Goal: Browse casually

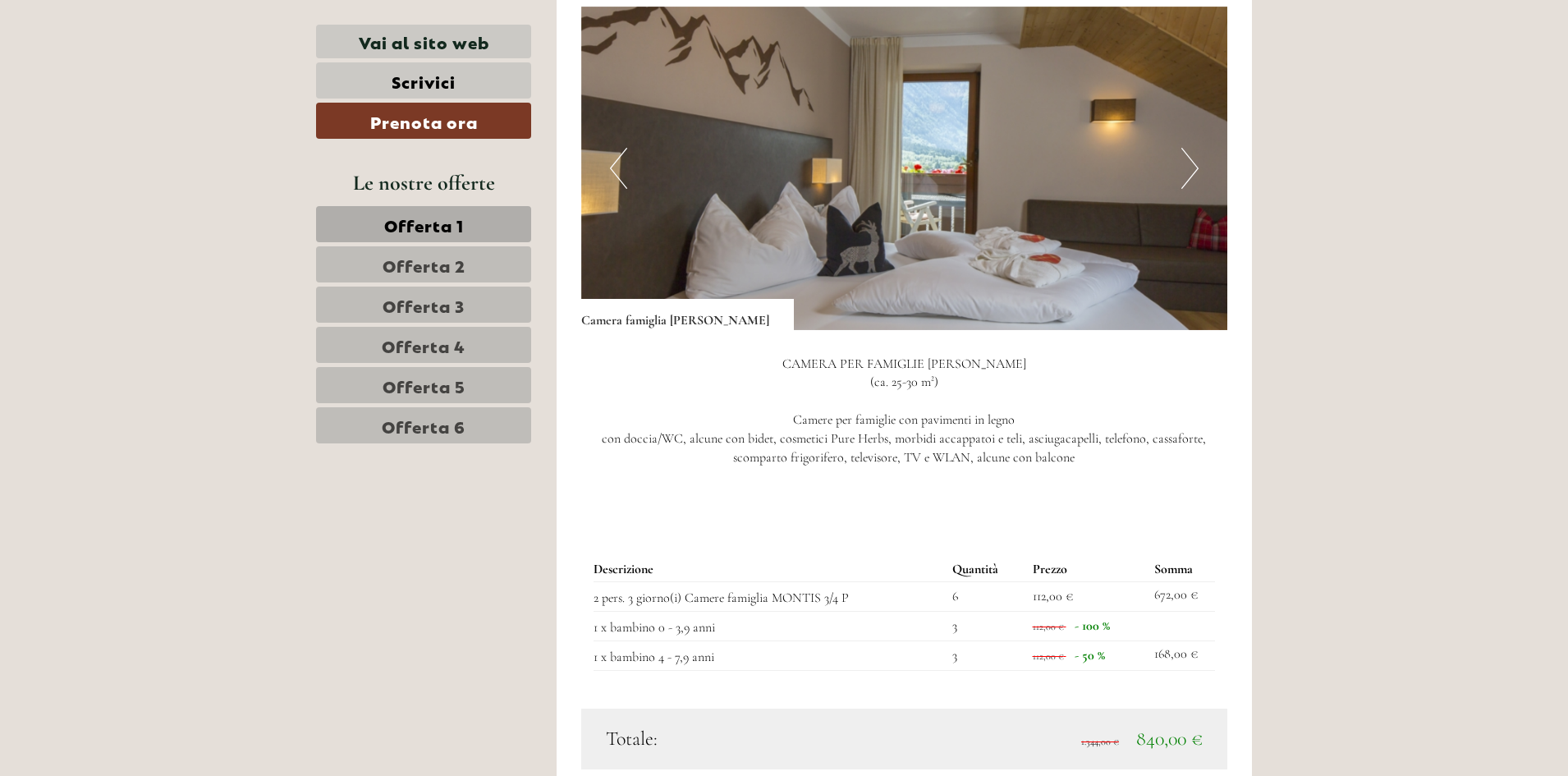
scroll to position [986, 0]
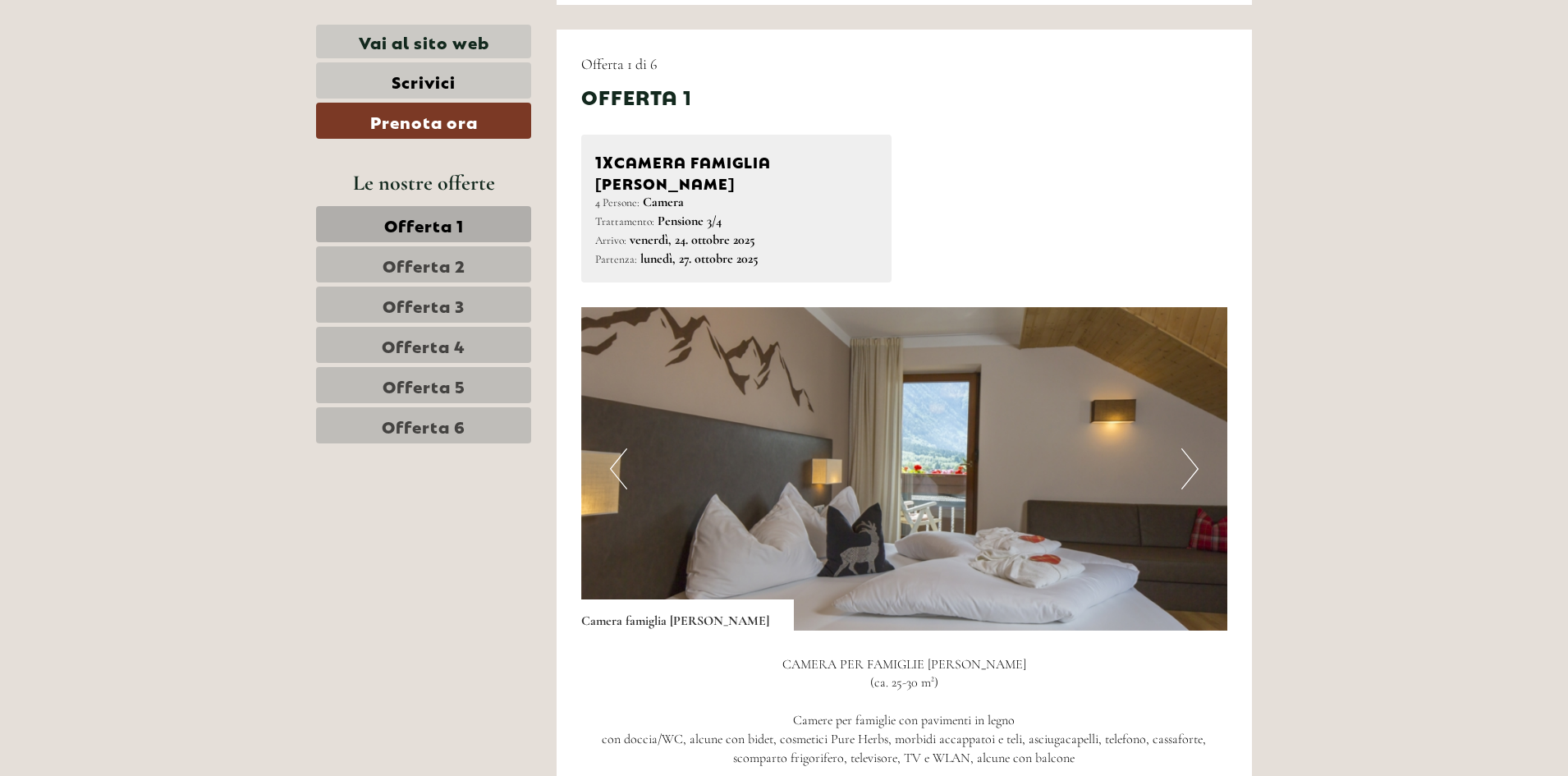
click at [1195, 449] on button "Next" at bounding box center [1189, 469] width 17 height 41
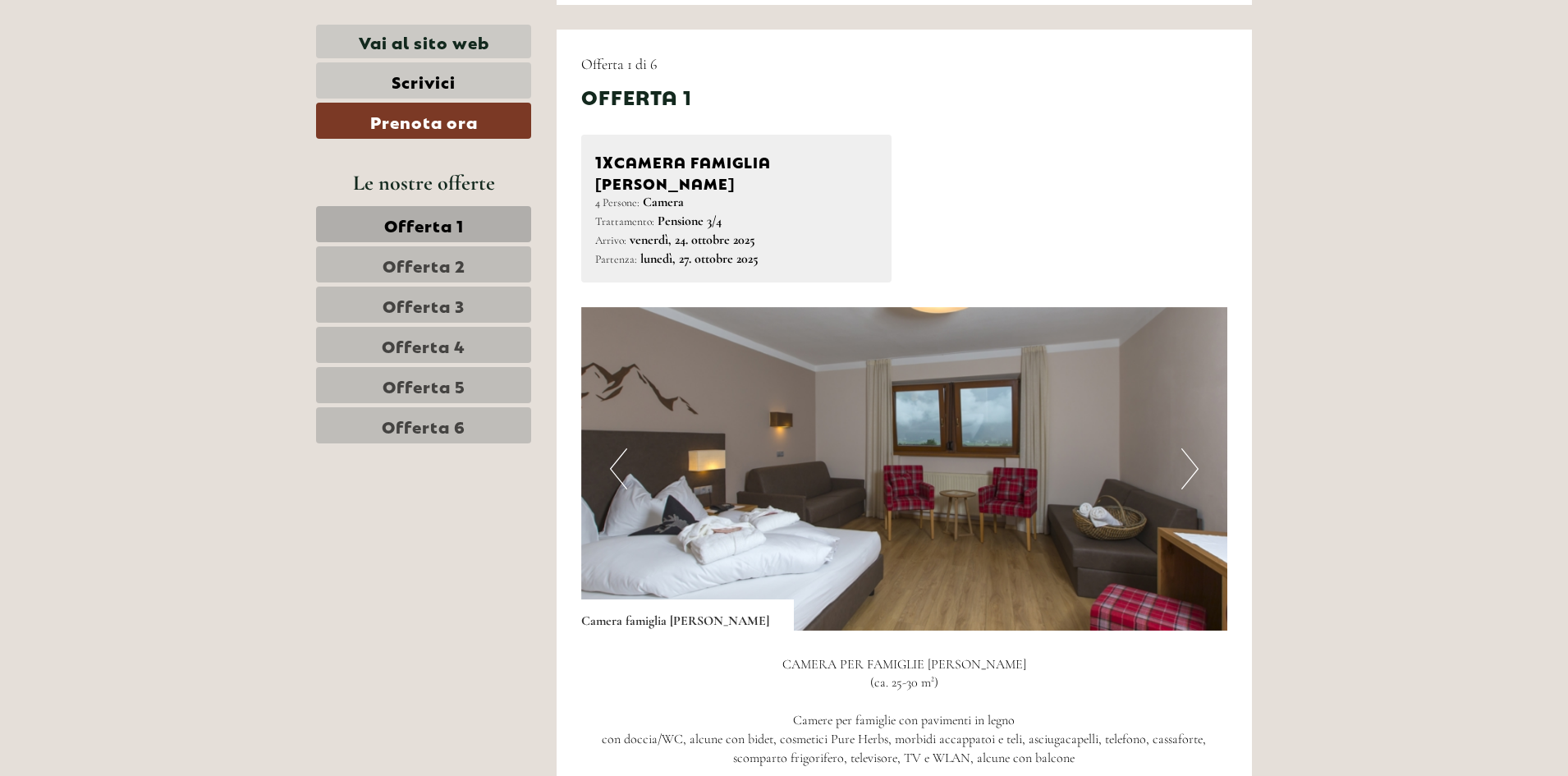
click at [1195, 449] on button "Next" at bounding box center [1189, 469] width 17 height 41
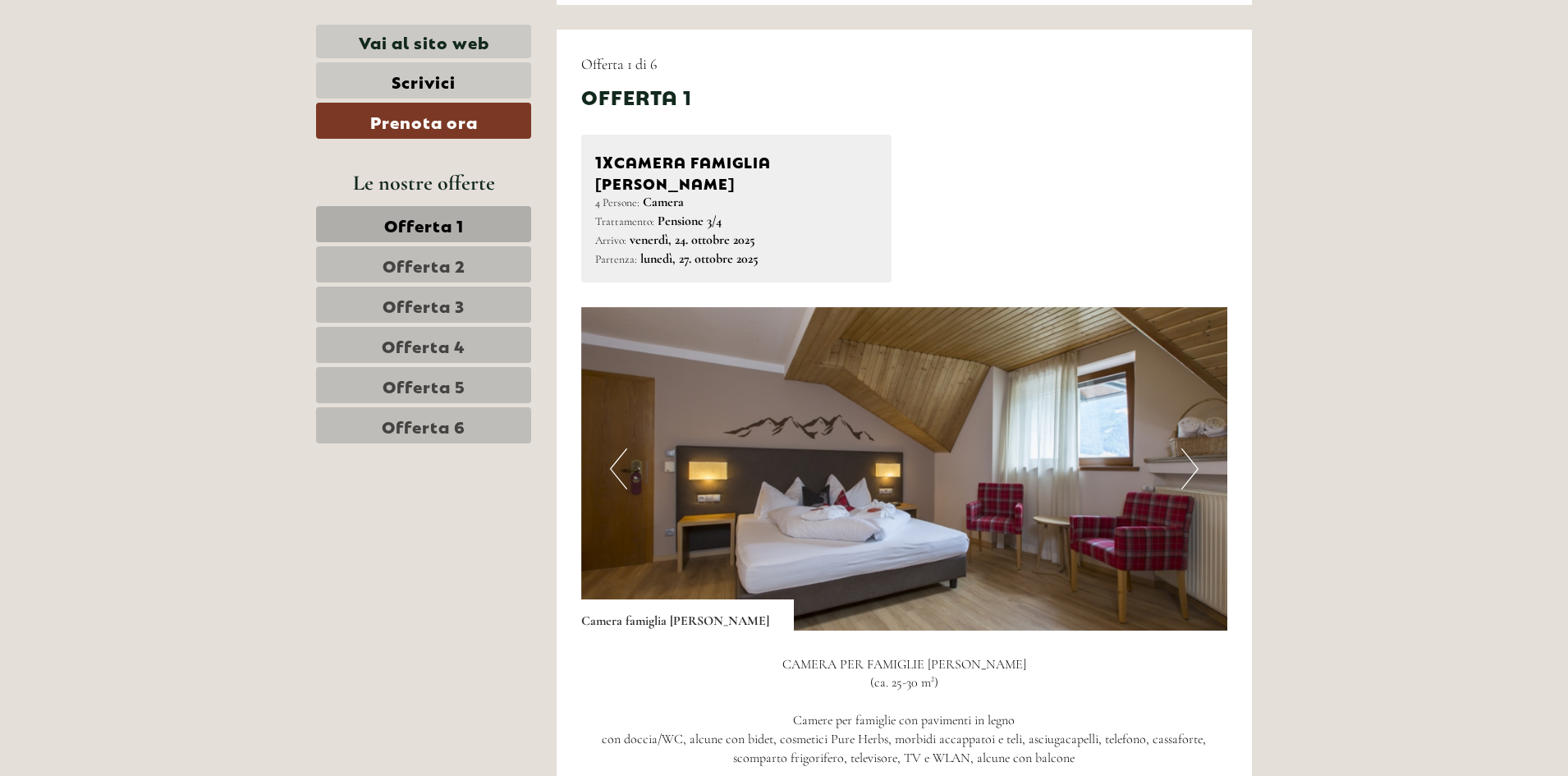
click at [1195, 449] on button "Next" at bounding box center [1189, 469] width 17 height 41
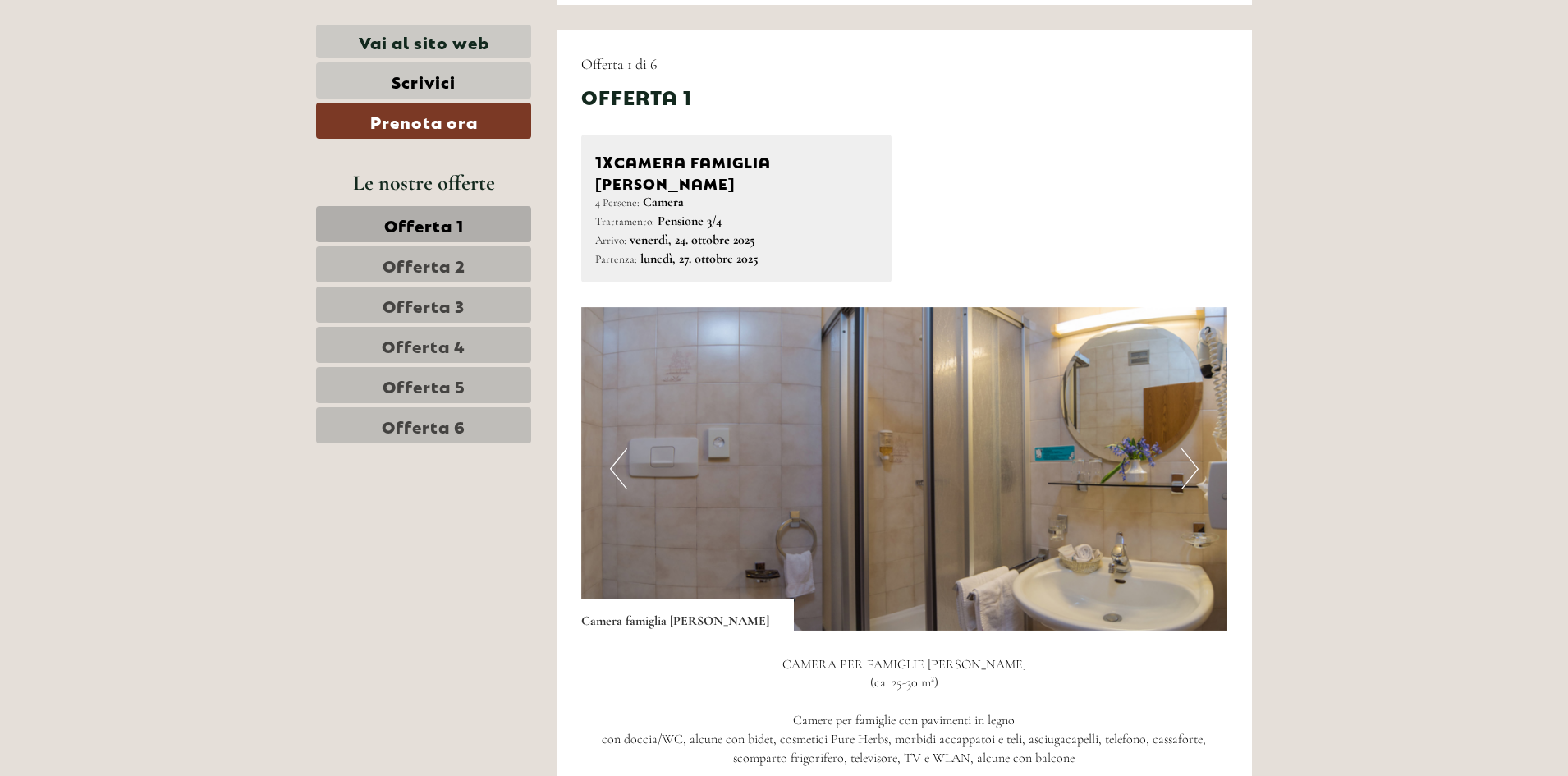
click at [1195, 449] on button "Next" at bounding box center [1189, 469] width 17 height 41
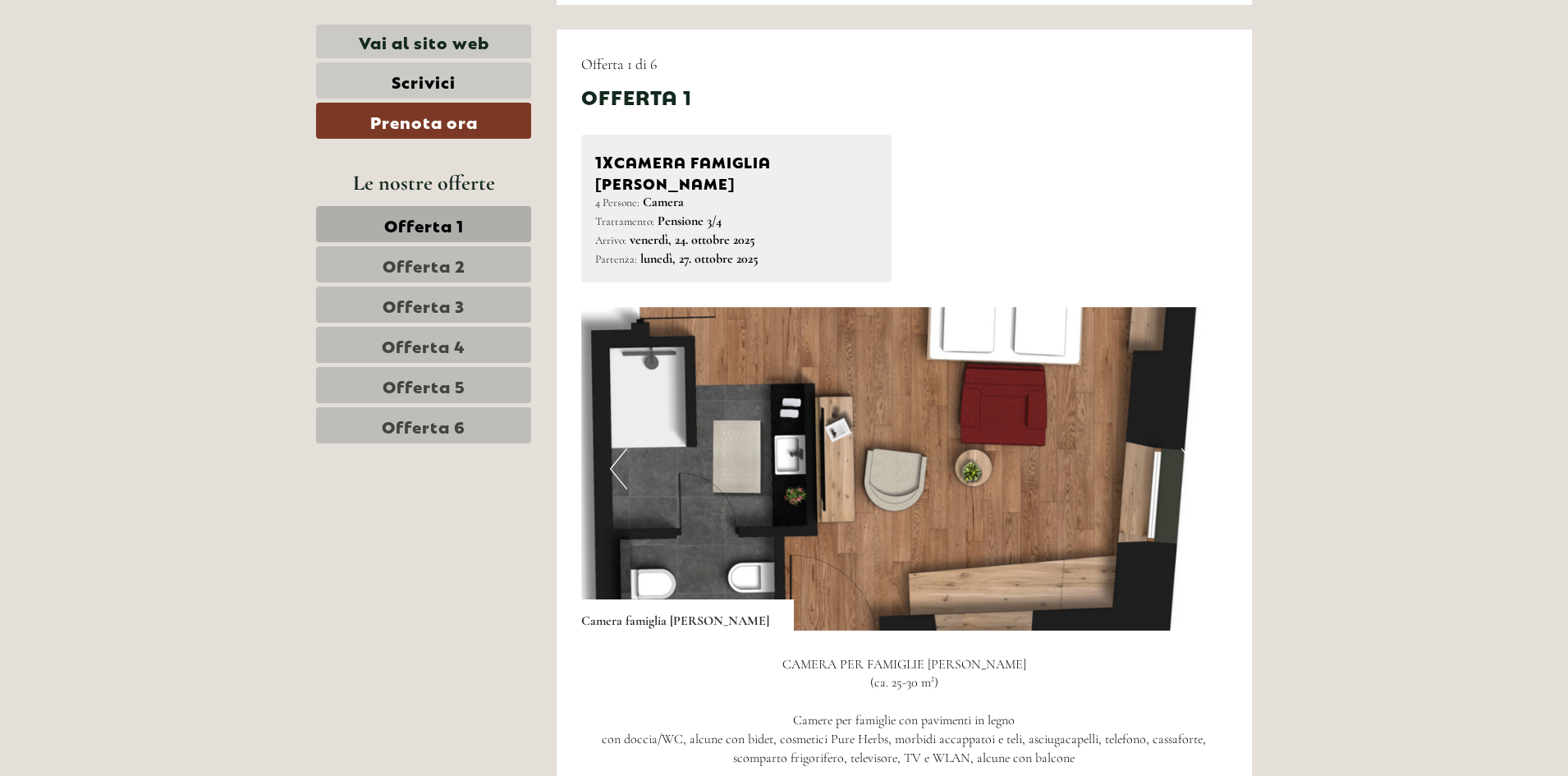
click at [1195, 449] on button "Next" at bounding box center [1189, 469] width 17 height 41
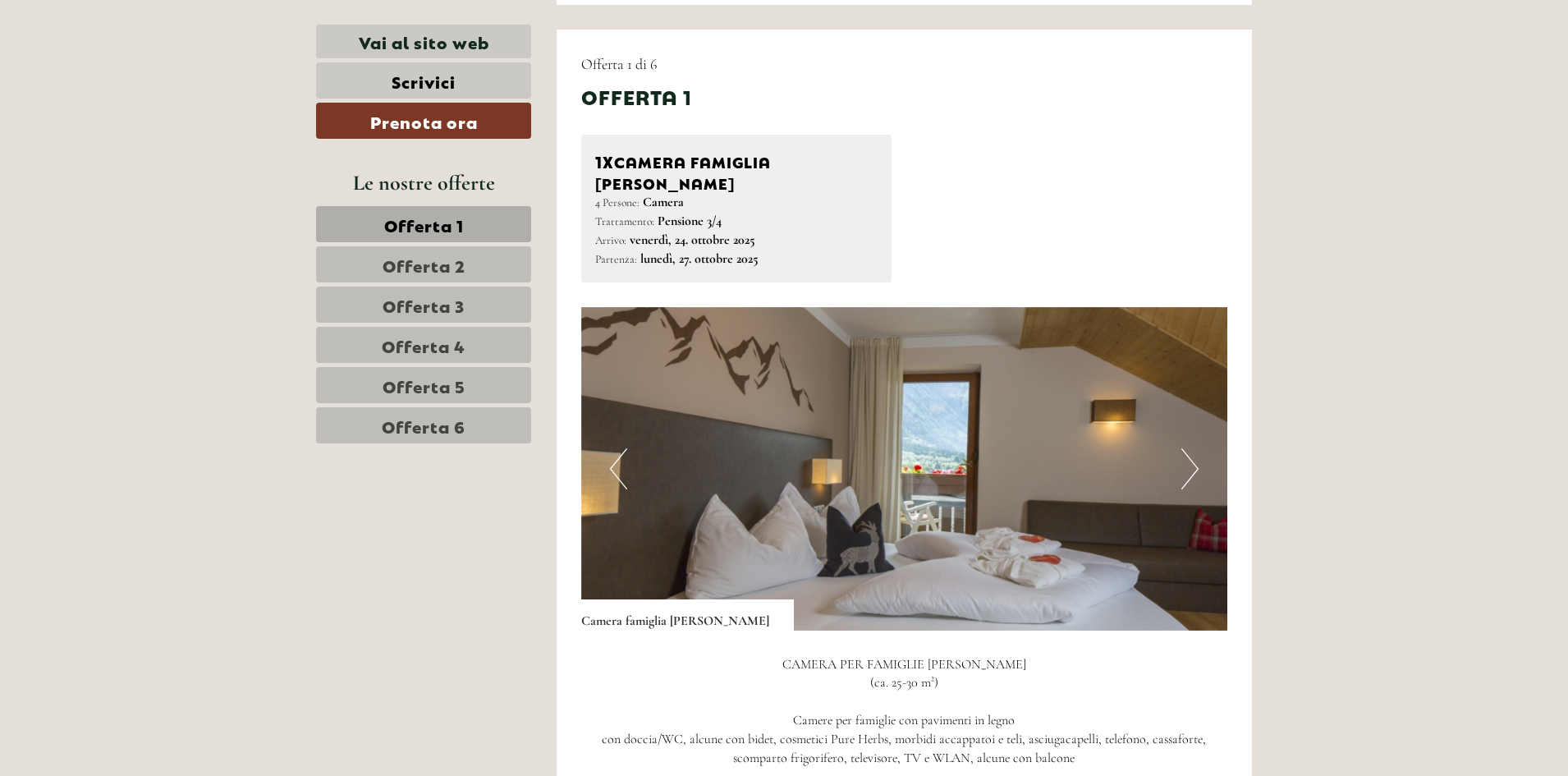
click at [1195, 449] on button "Next" at bounding box center [1189, 469] width 17 height 41
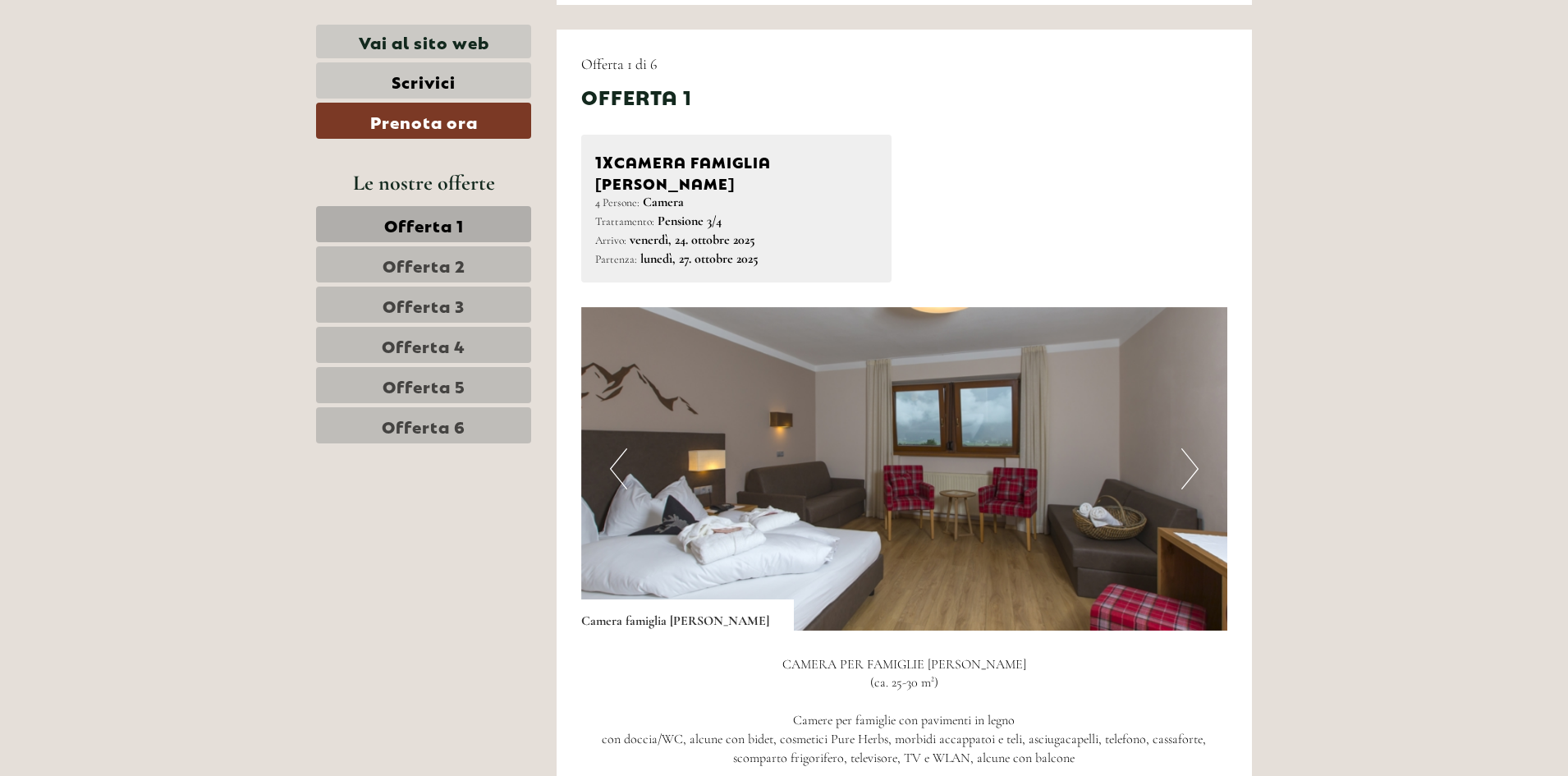
click at [1195, 449] on button "Next" at bounding box center [1189, 469] width 17 height 41
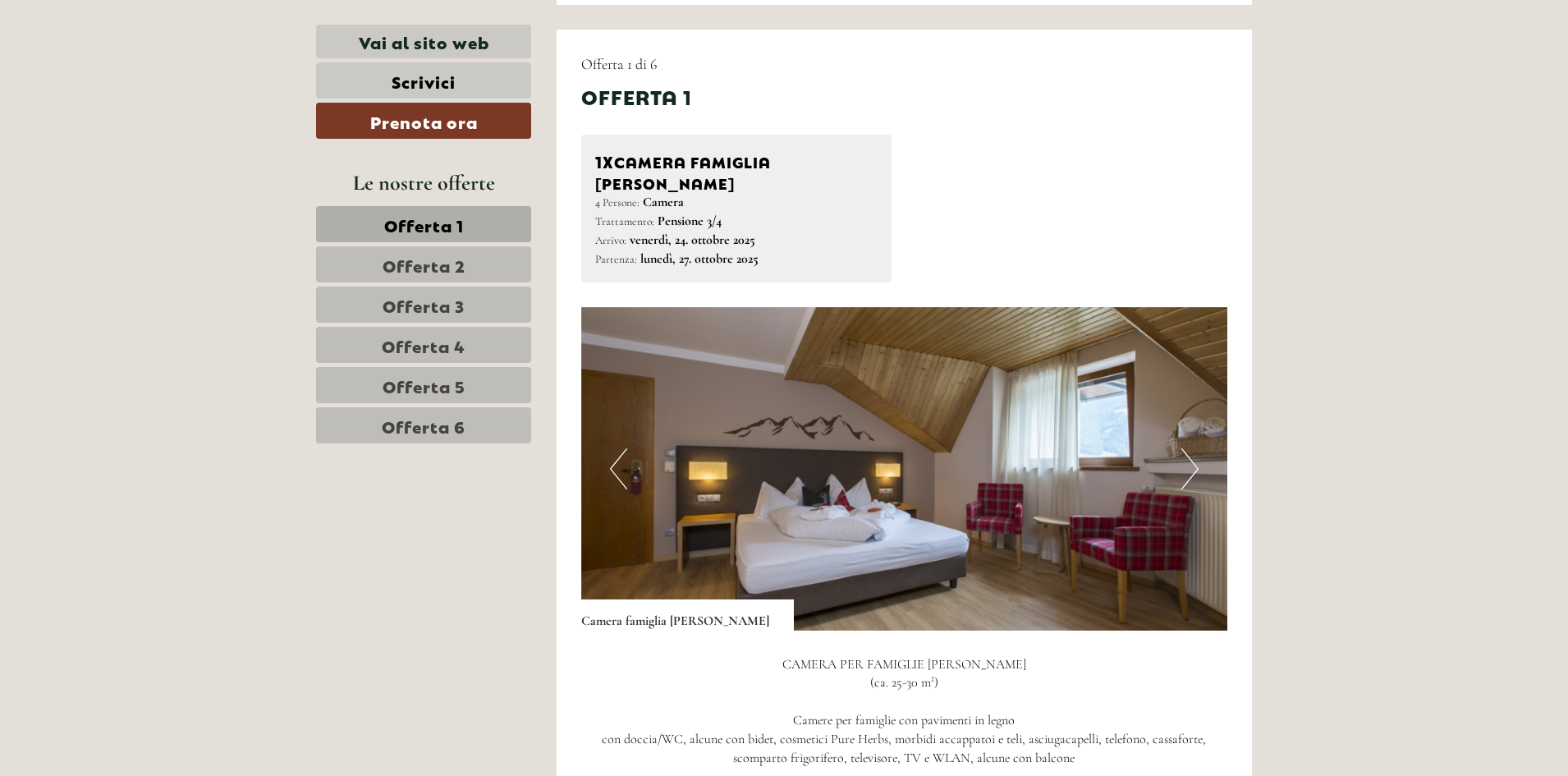
click at [1195, 449] on button "Next" at bounding box center [1189, 469] width 17 height 41
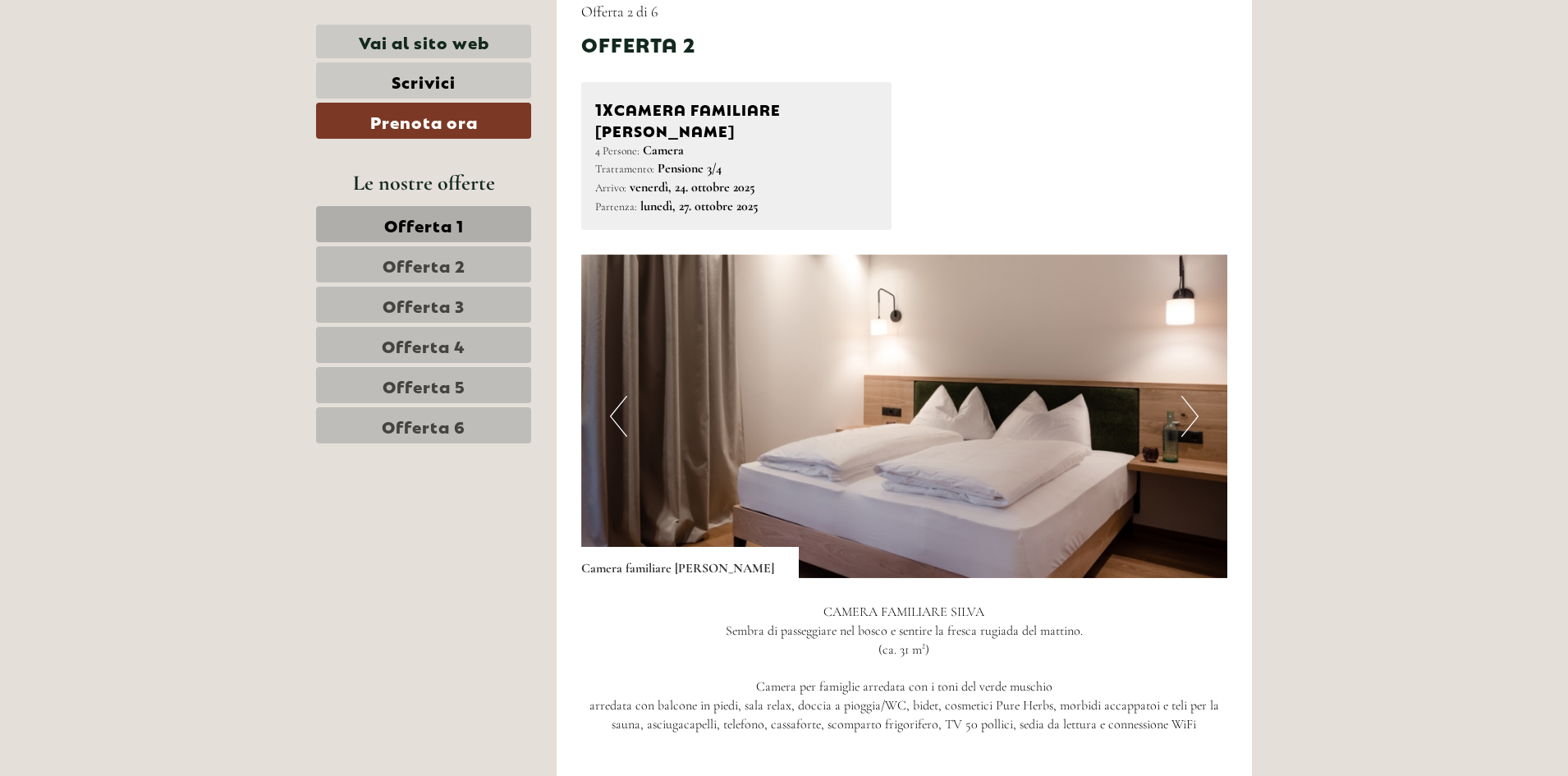
scroll to position [2218, 0]
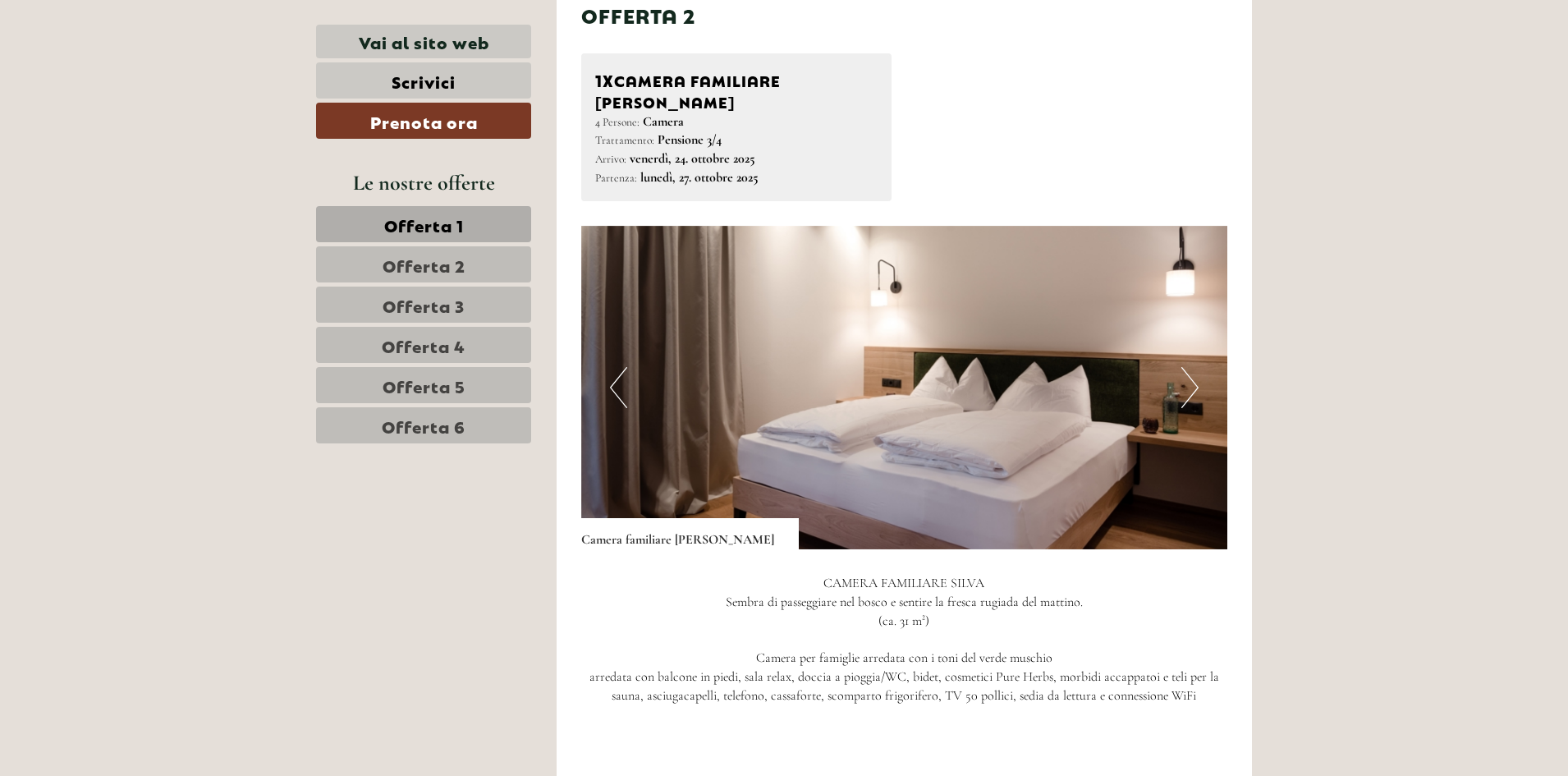
click at [1186, 367] on button "Next" at bounding box center [1189, 387] width 17 height 41
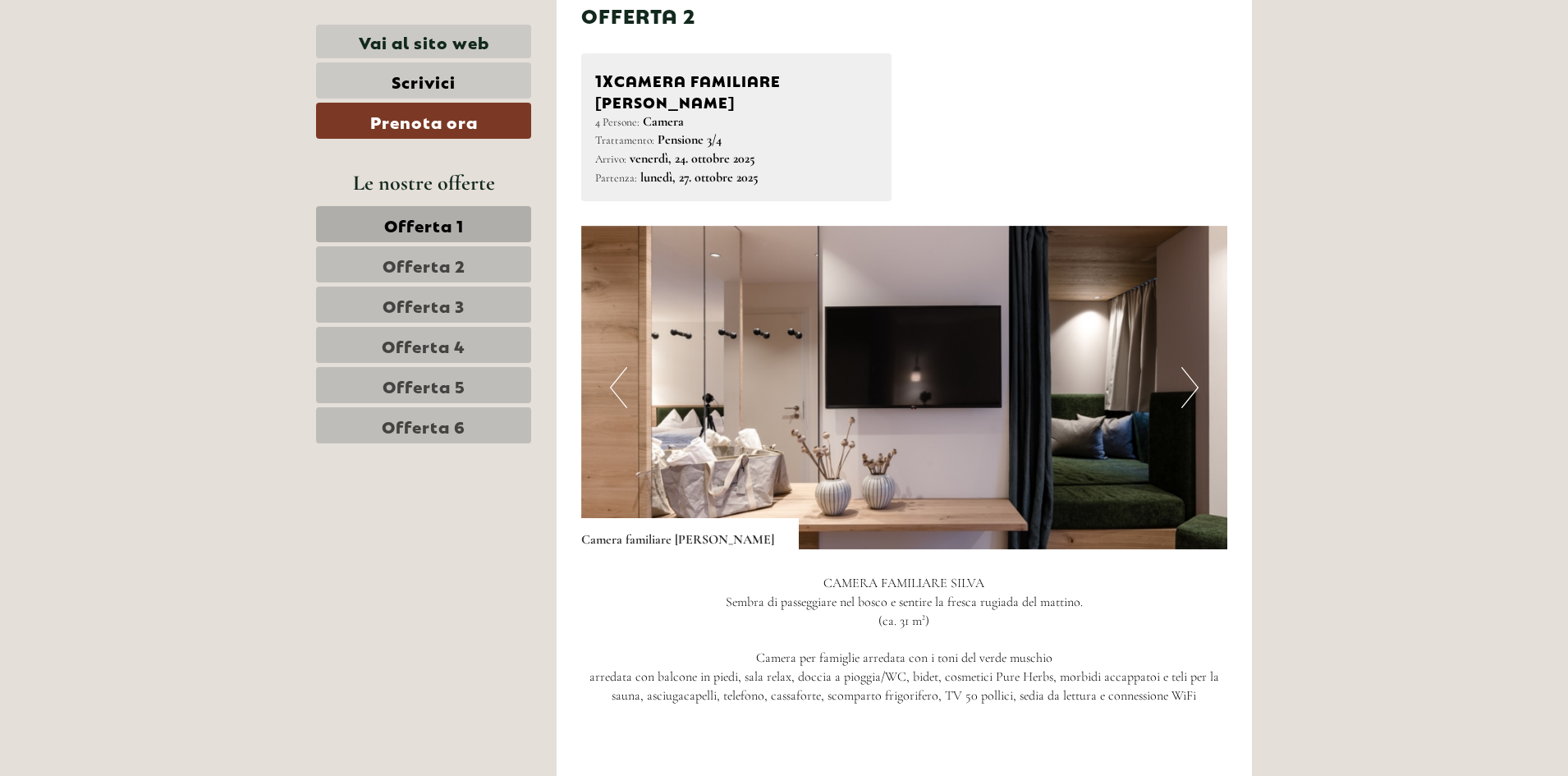
click at [1186, 367] on button "Next" at bounding box center [1189, 387] width 17 height 41
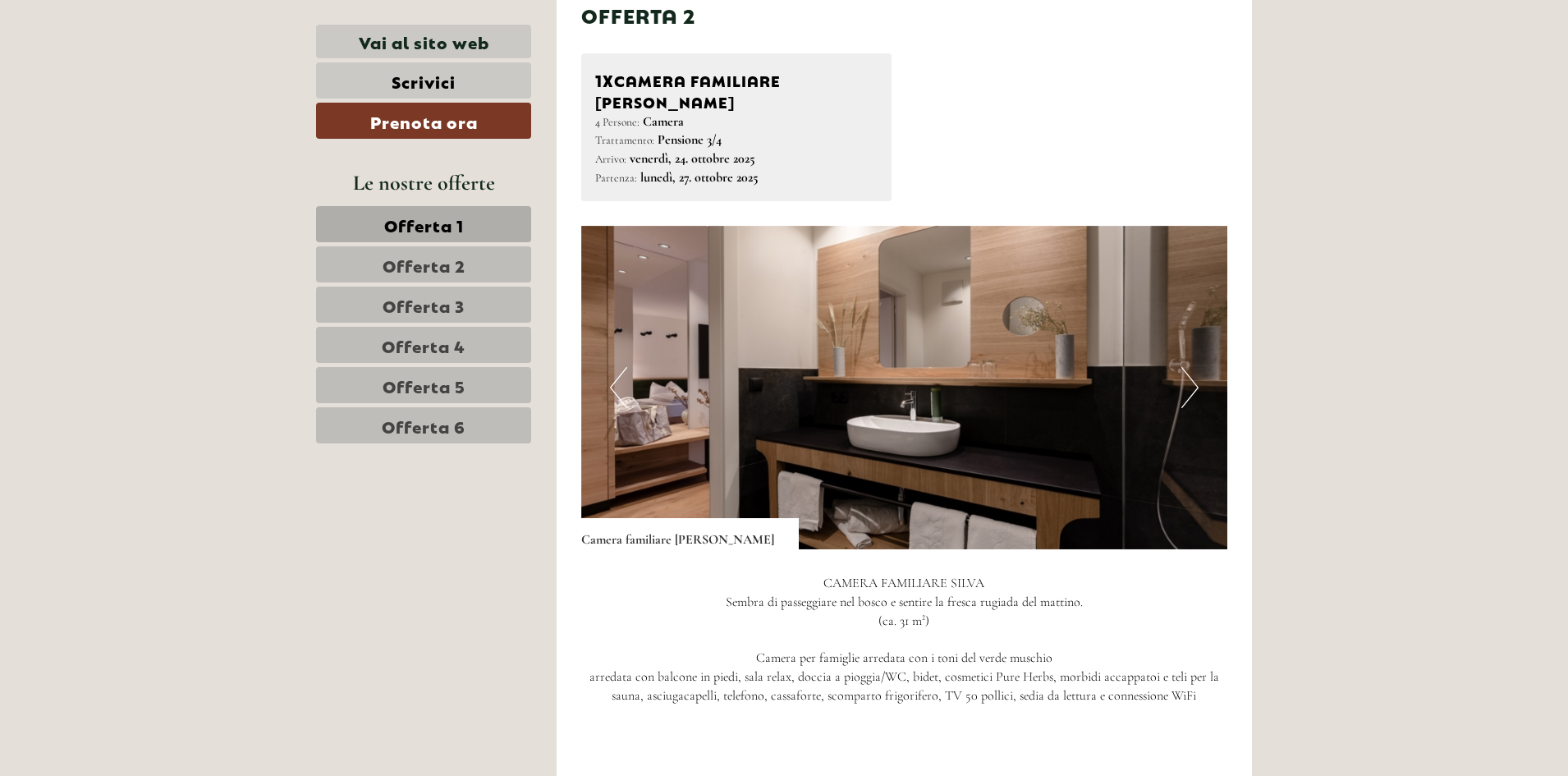
click at [1186, 367] on button "Next" at bounding box center [1189, 387] width 17 height 41
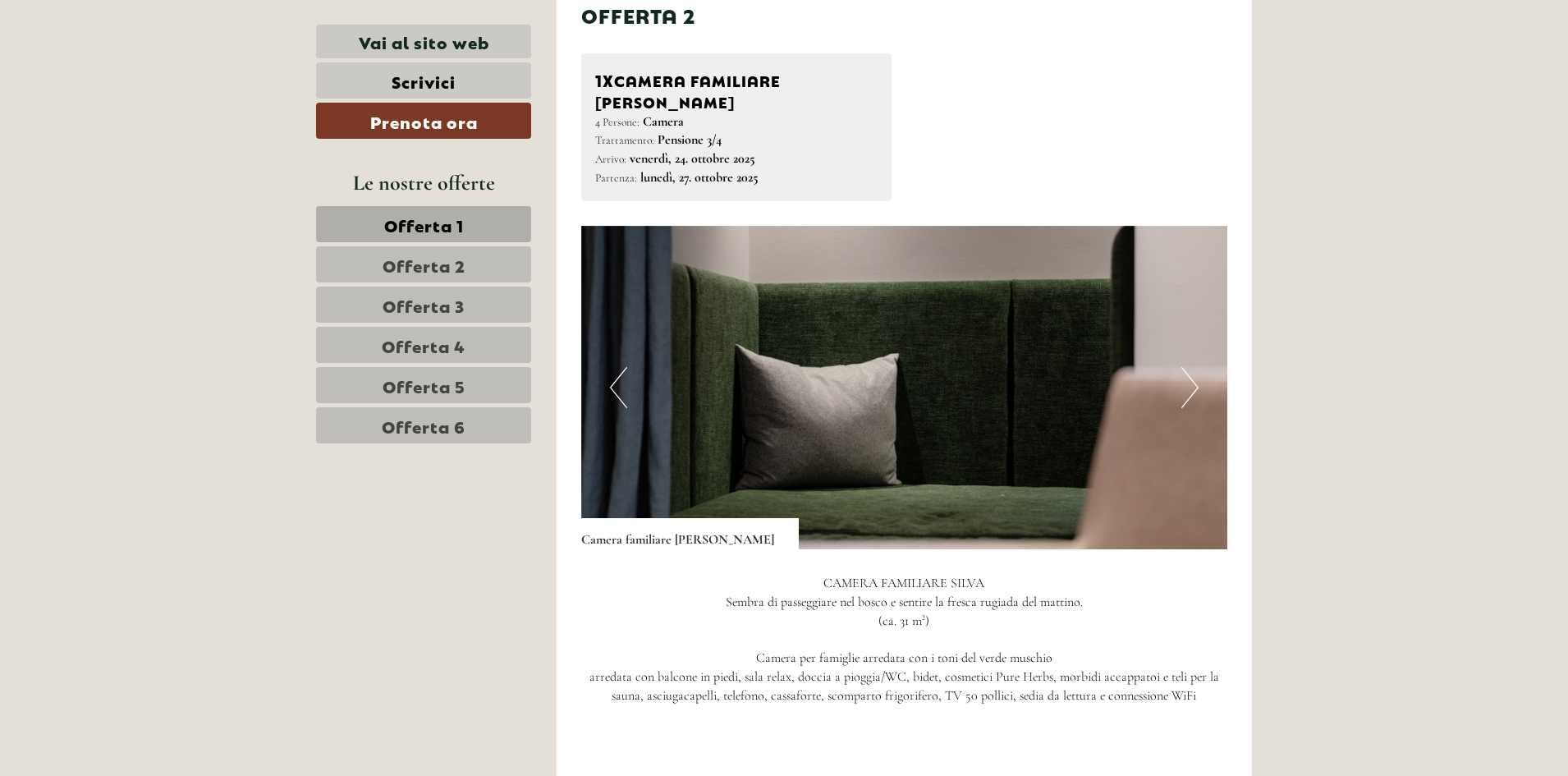
click at [1186, 367] on button "Next" at bounding box center [1189, 387] width 17 height 41
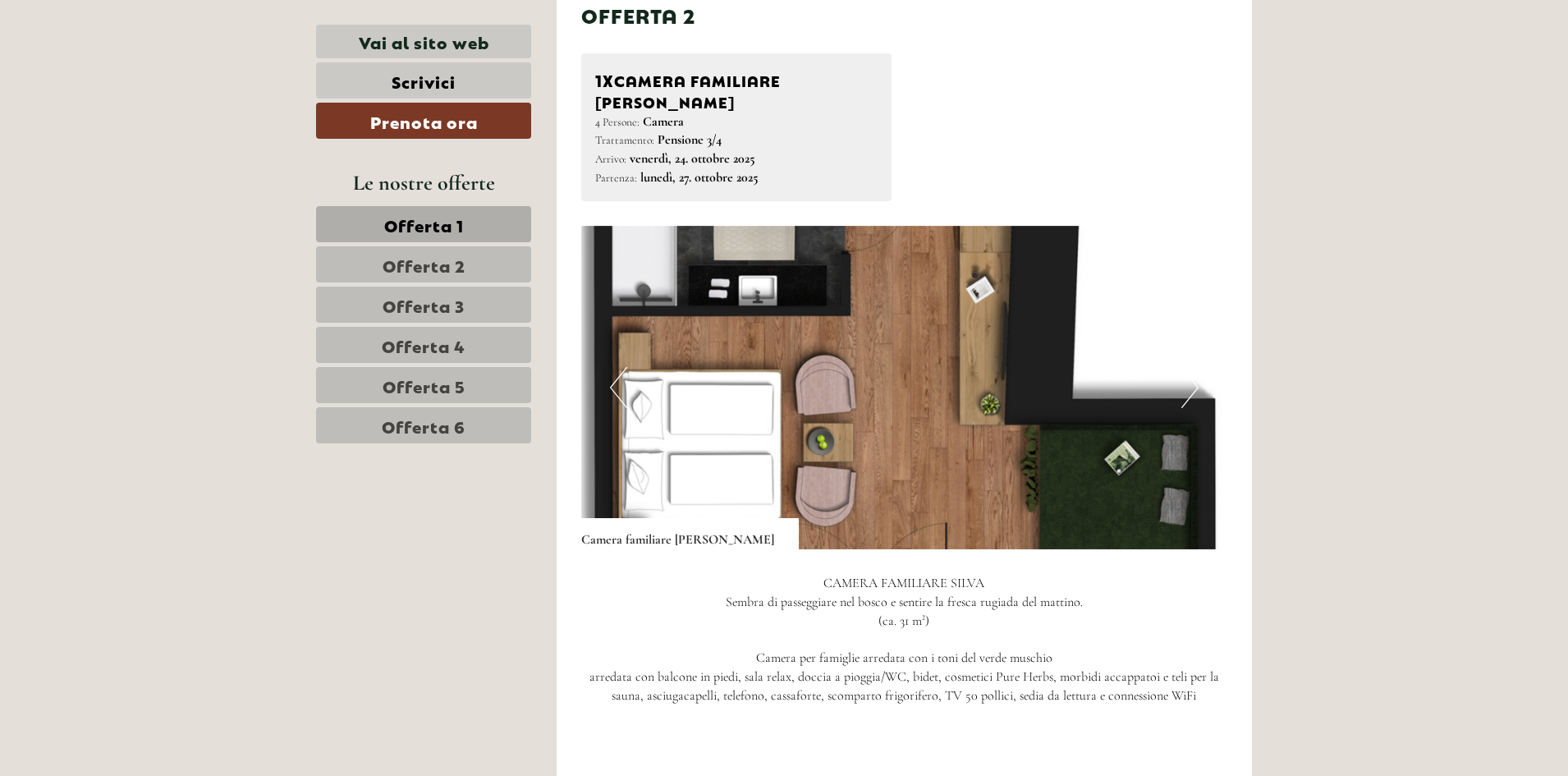
click at [1181, 367] on button "Next" at bounding box center [1189, 387] width 17 height 41
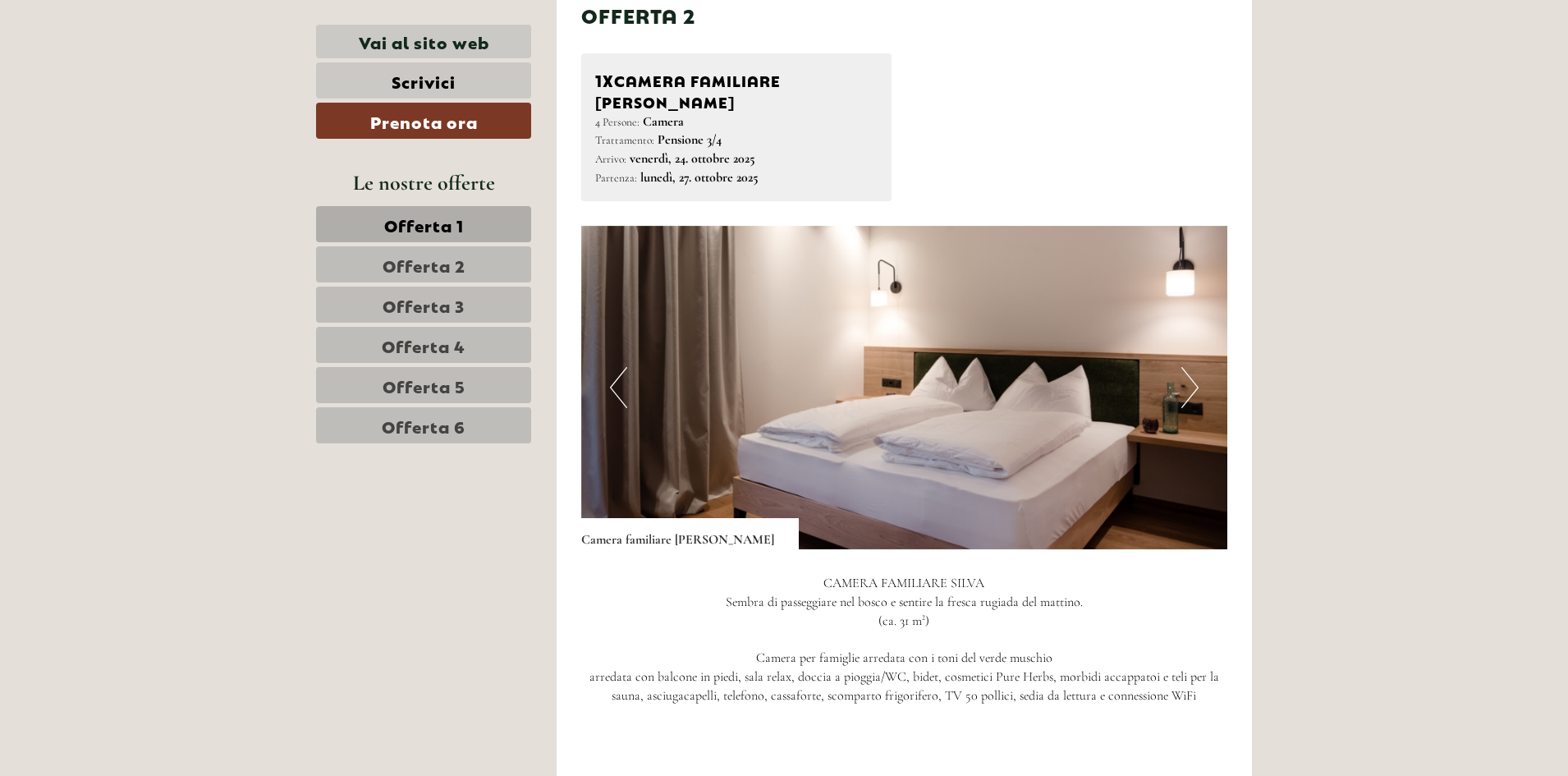
click at [1181, 367] on button "Next" at bounding box center [1189, 387] width 17 height 41
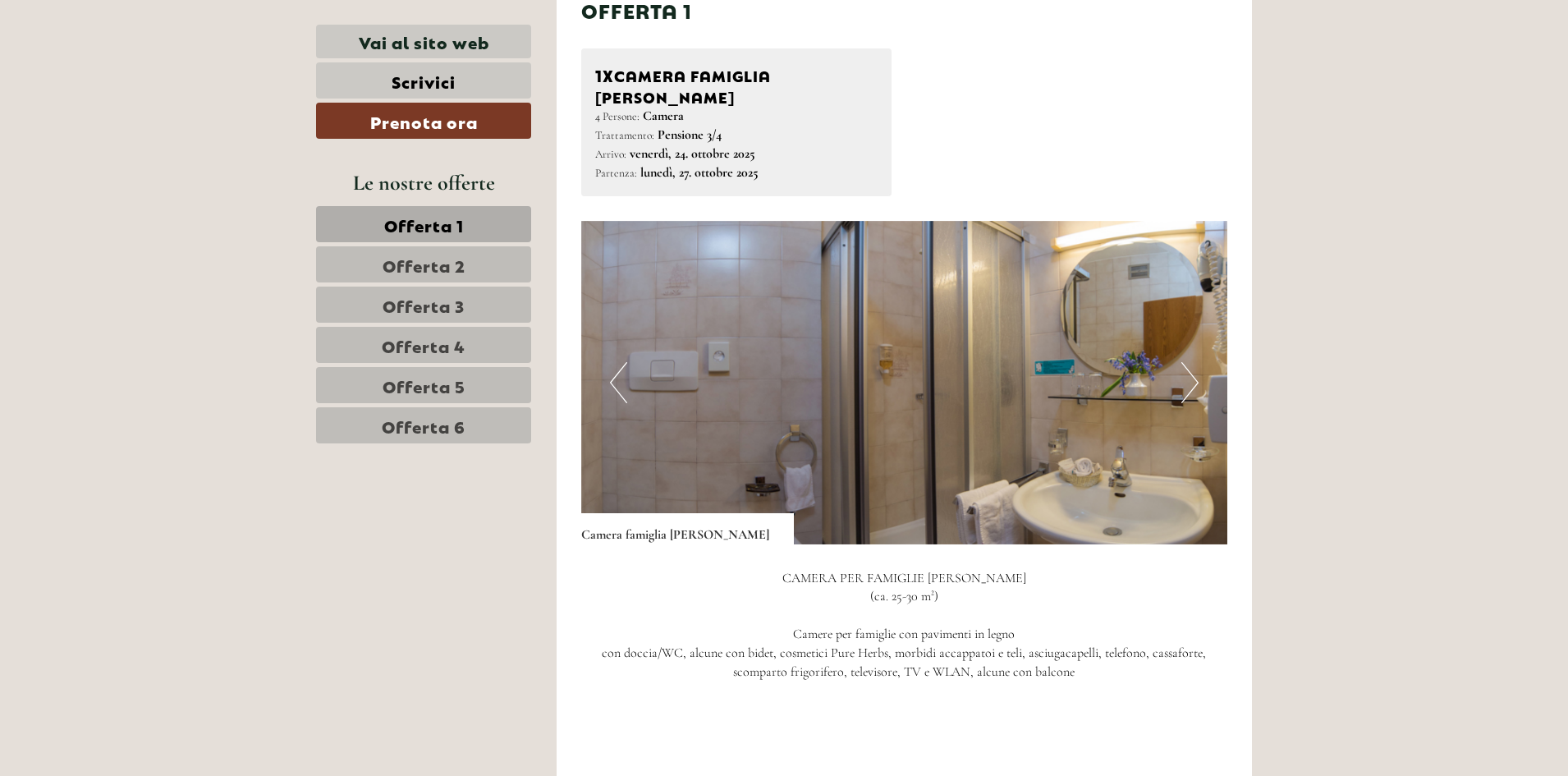
scroll to position [1068, 0]
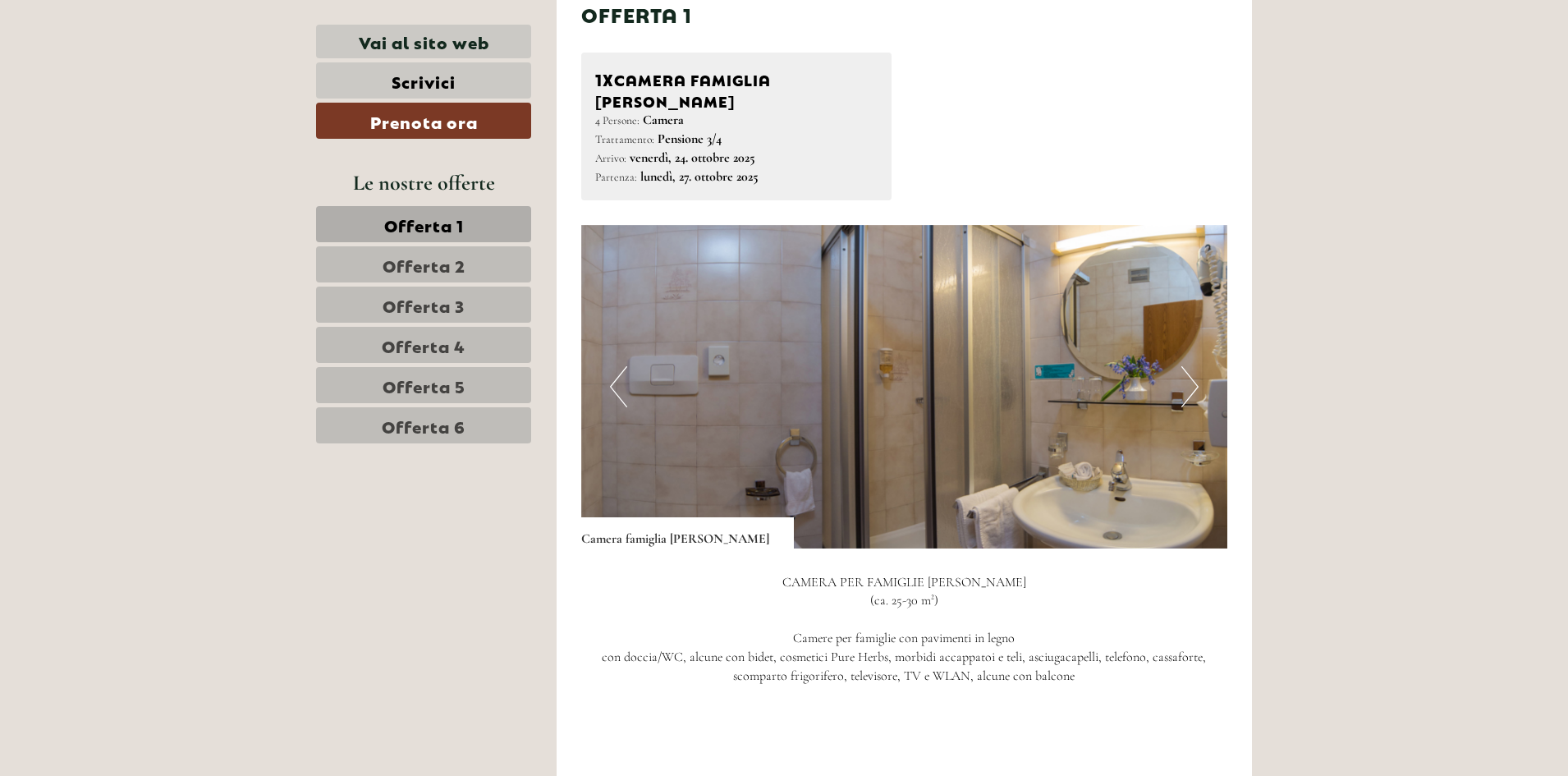
click at [1191, 366] on button "Next" at bounding box center [1189, 386] width 17 height 41
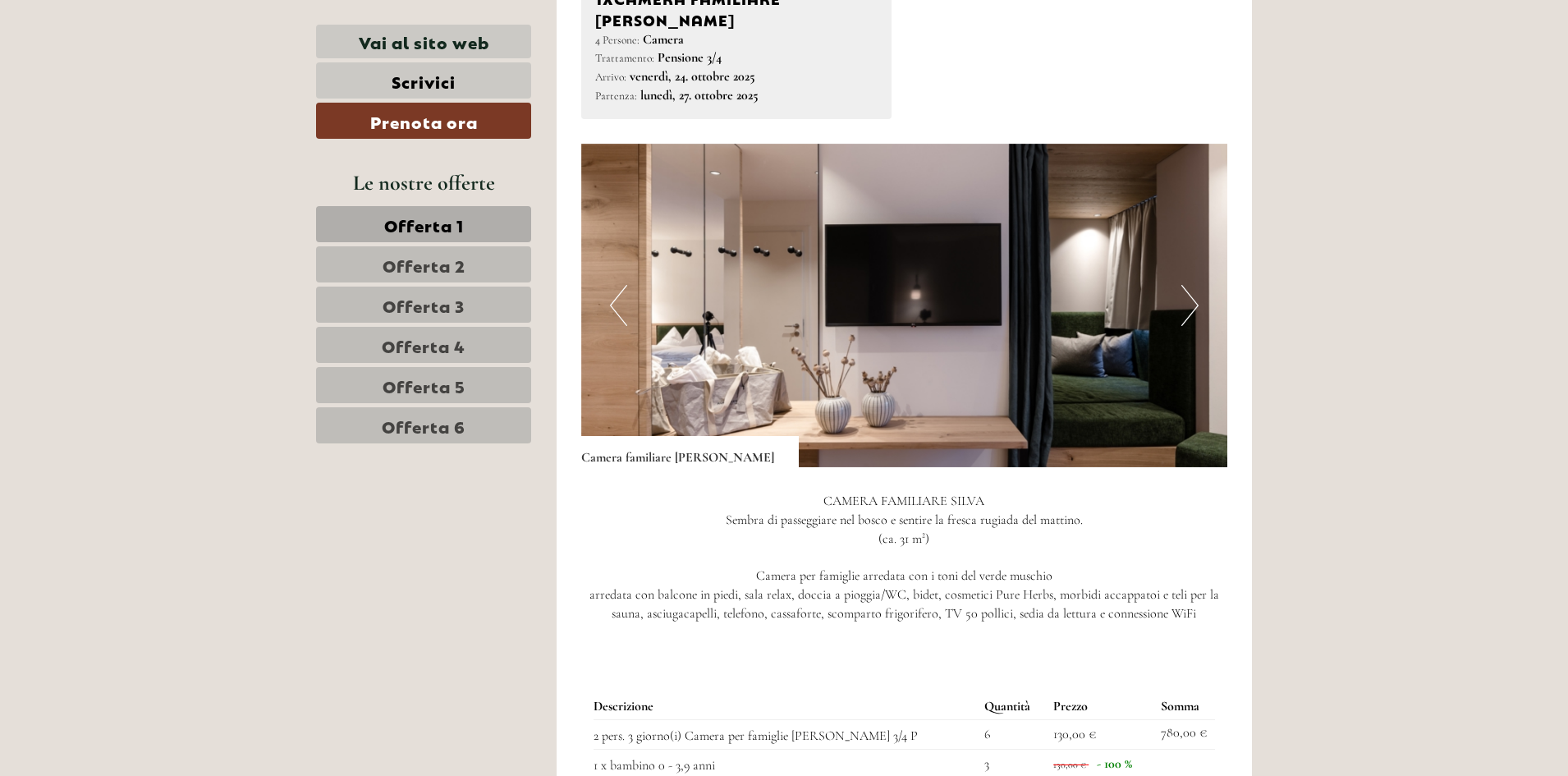
scroll to position [2218, 0]
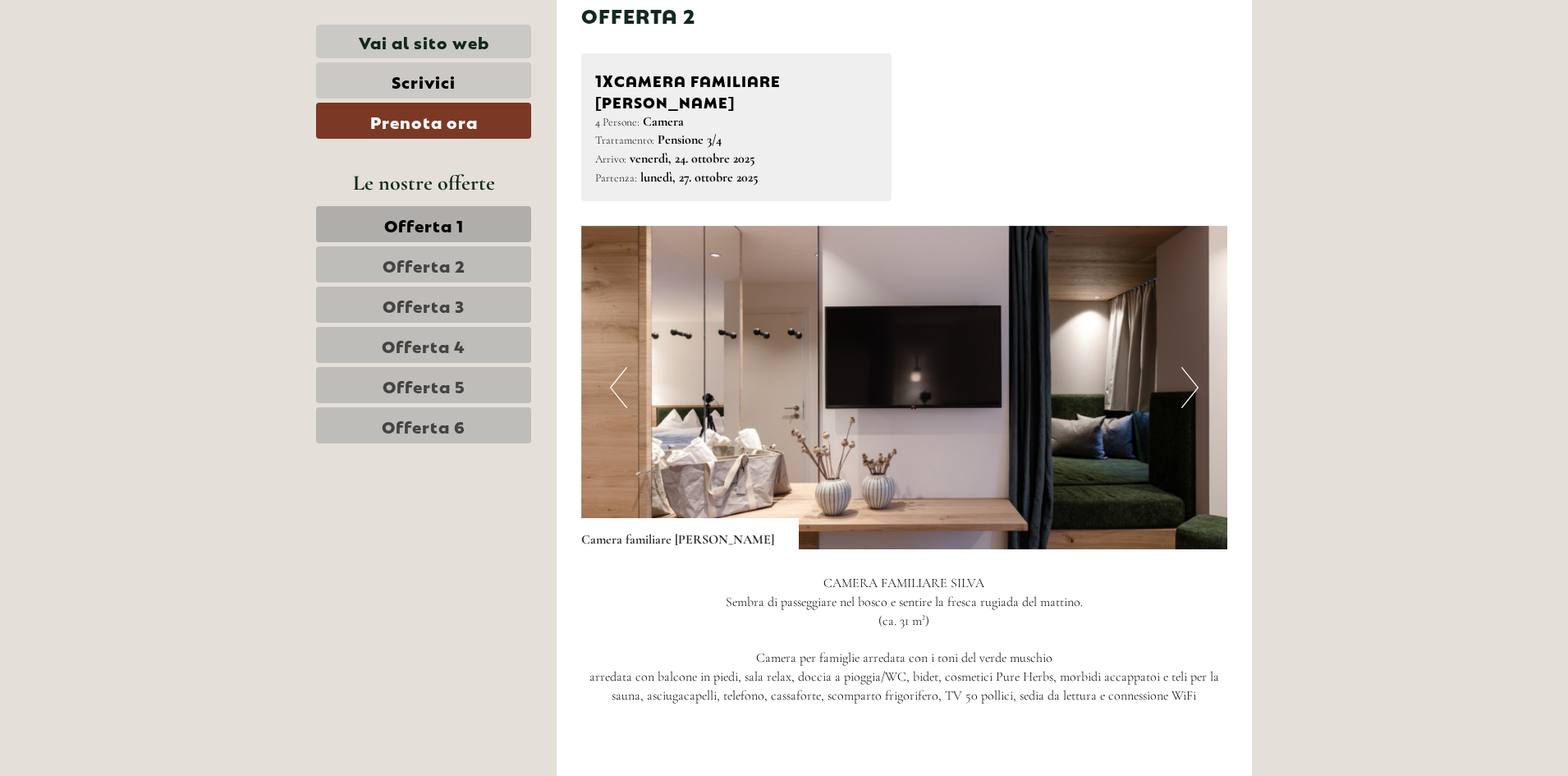
click at [1173, 354] on img at bounding box center [905, 388] width 647 height 324
click at [1184, 367] on button "Next" at bounding box center [1189, 387] width 17 height 41
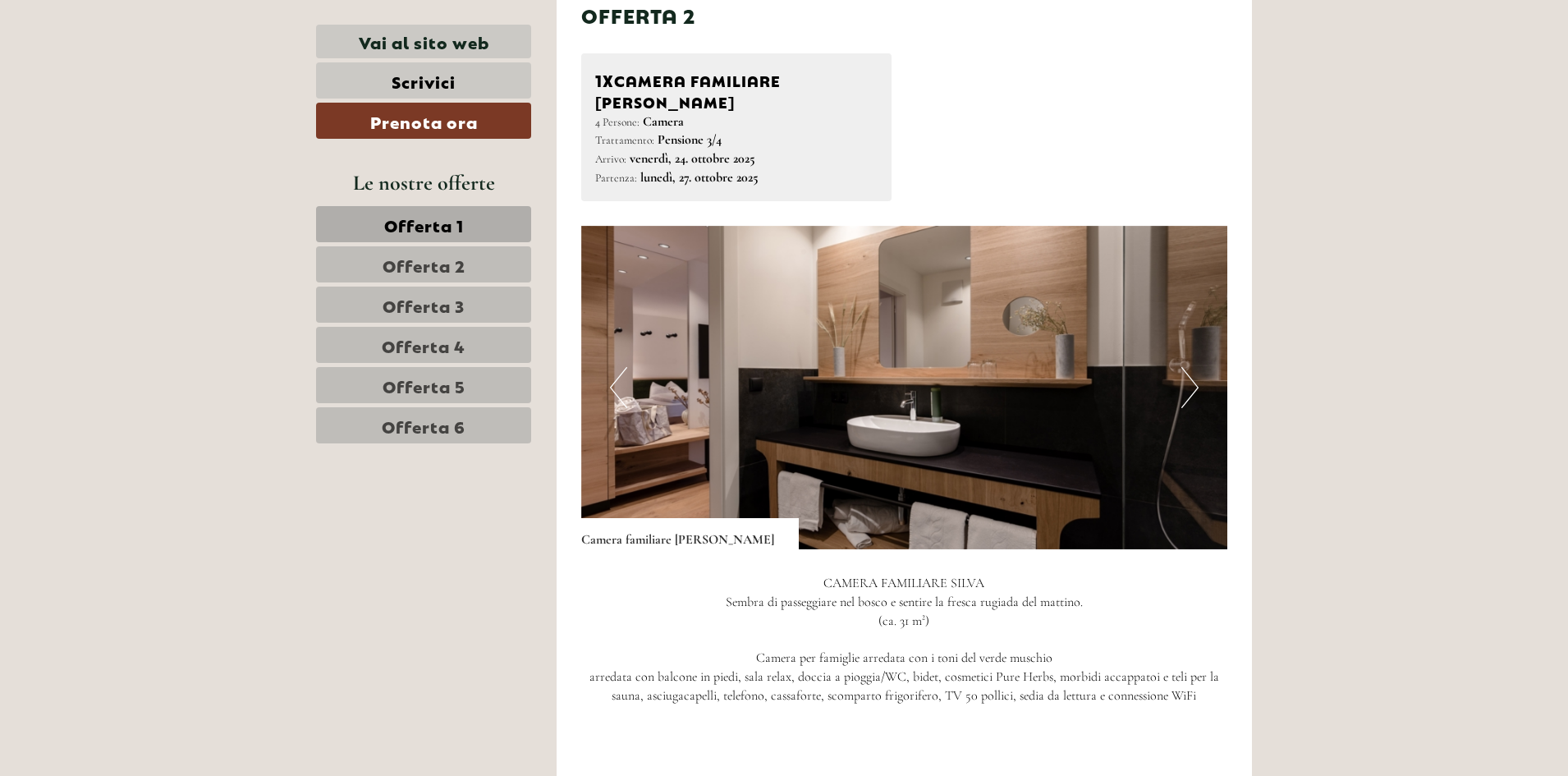
click at [1184, 367] on button "Next" at bounding box center [1189, 387] width 17 height 41
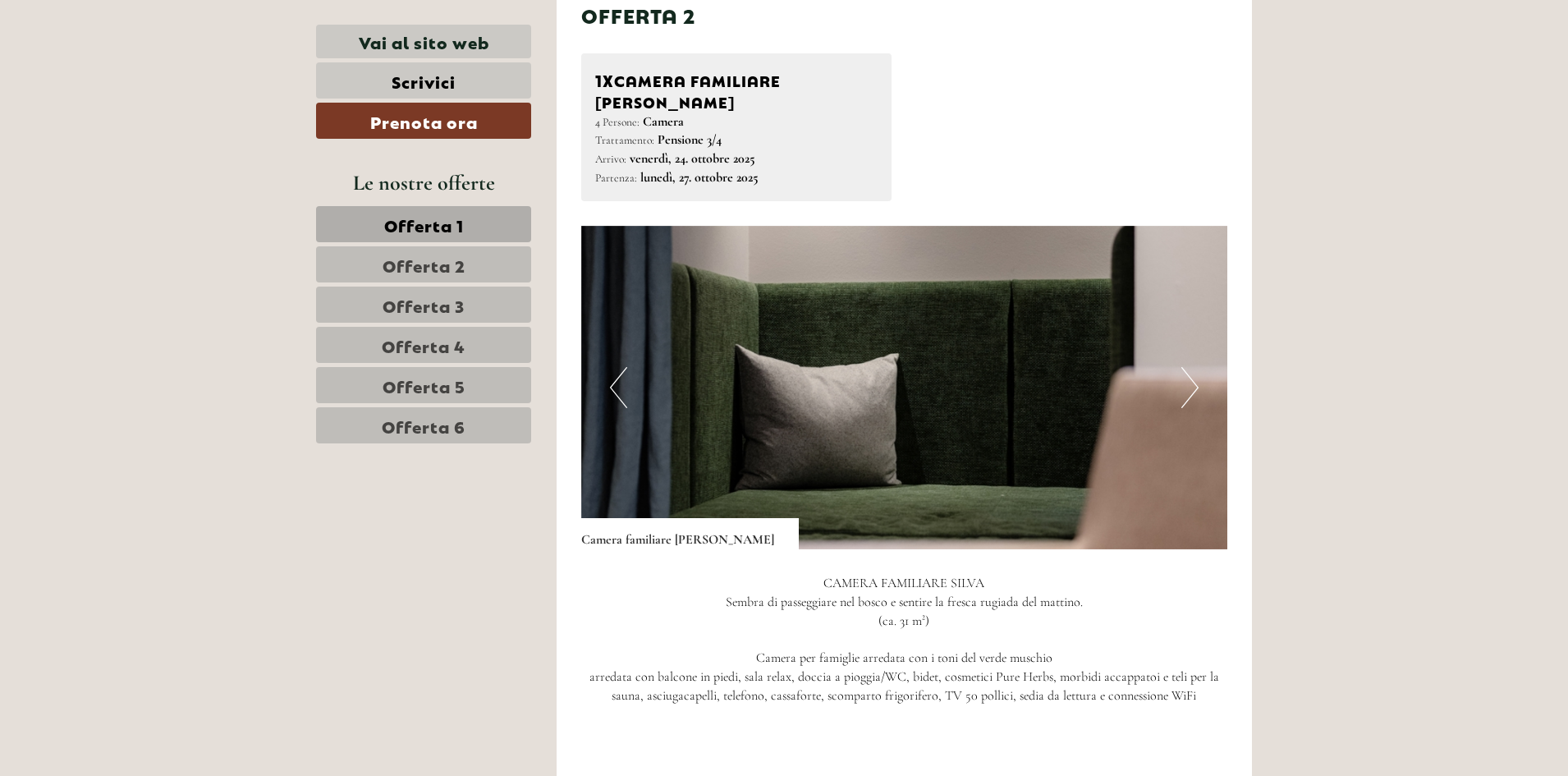
click at [1184, 367] on button "Next" at bounding box center [1189, 387] width 17 height 41
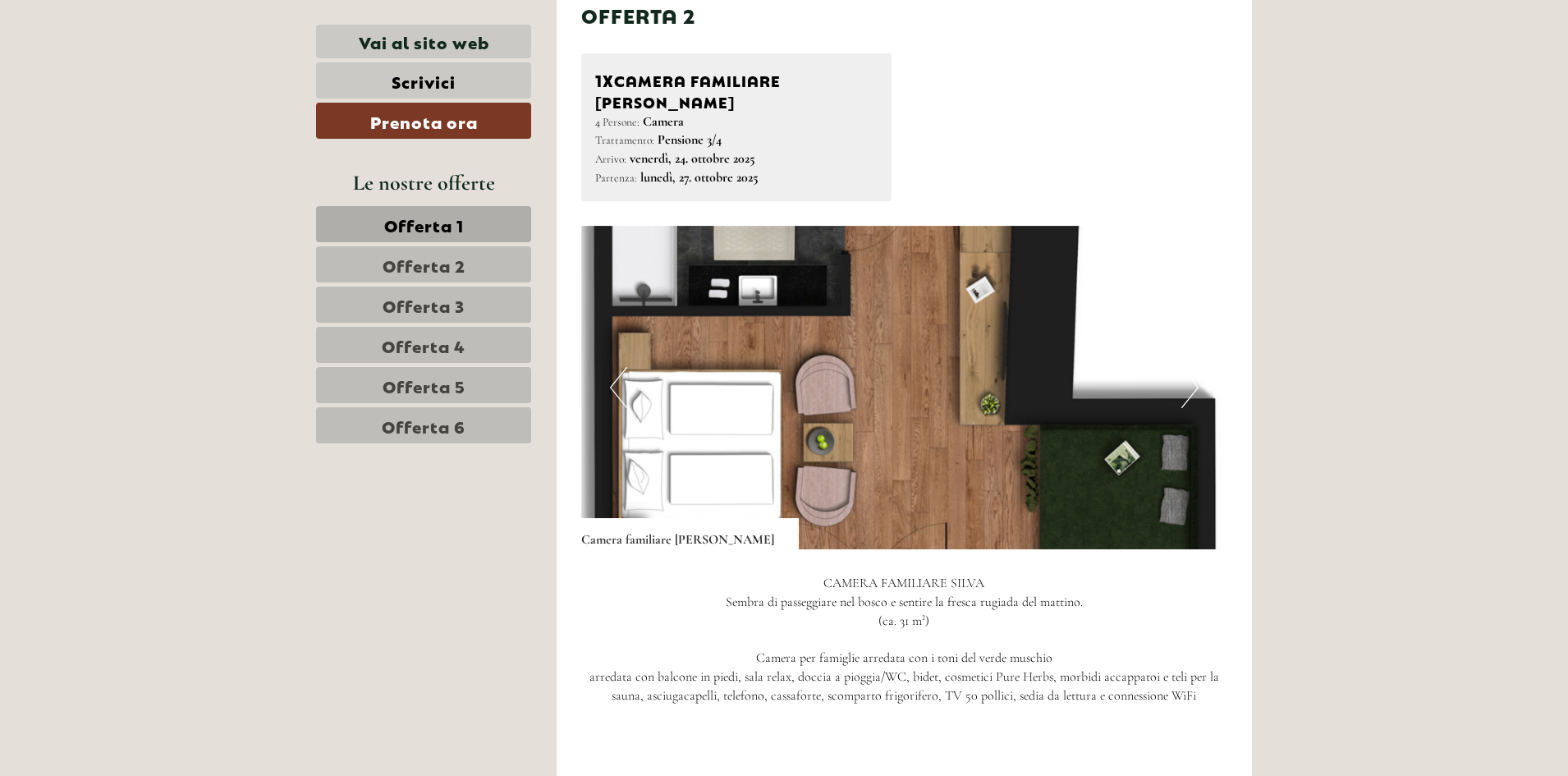
click at [1189, 367] on button "Next" at bounding box center [1189, 387] width 17 height 41
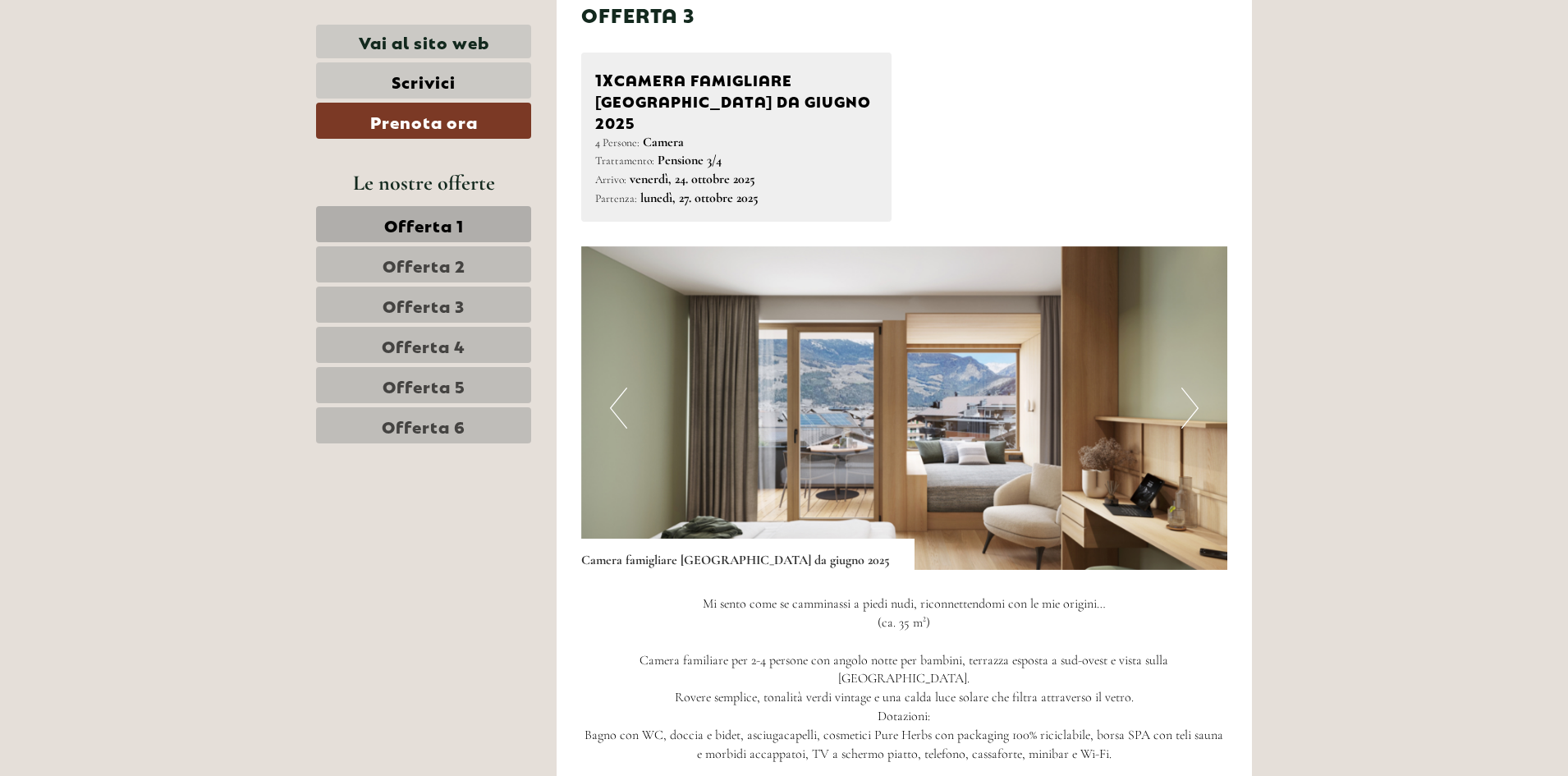
scroll to position [3368, 0]
click at [1189, 390] on button "Next" at bounding box center [1189, 410] width 17 height 41
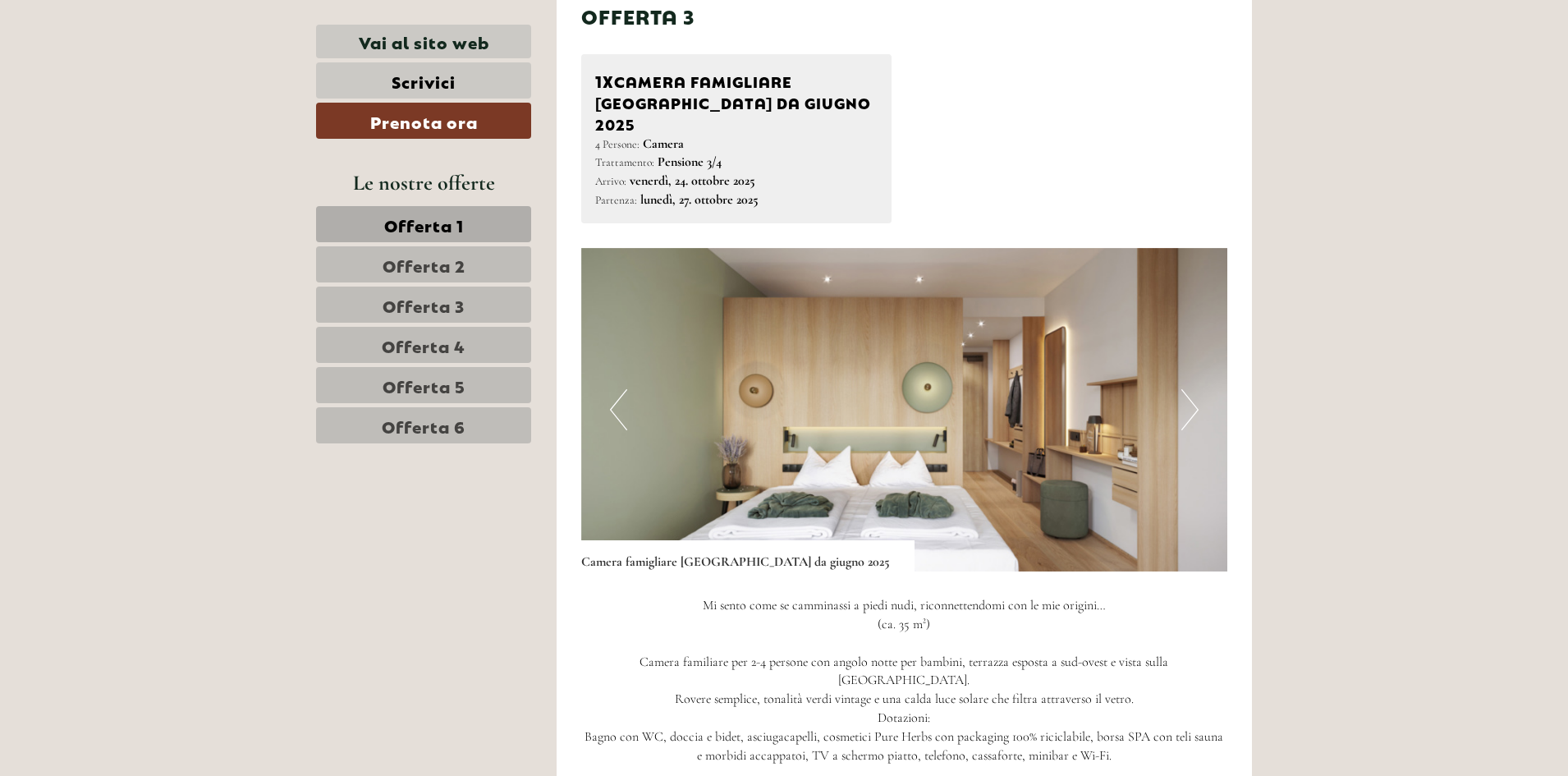
click at [1189, 390] on button "Next" at bounding box center [1189, 410] width 17 height 41
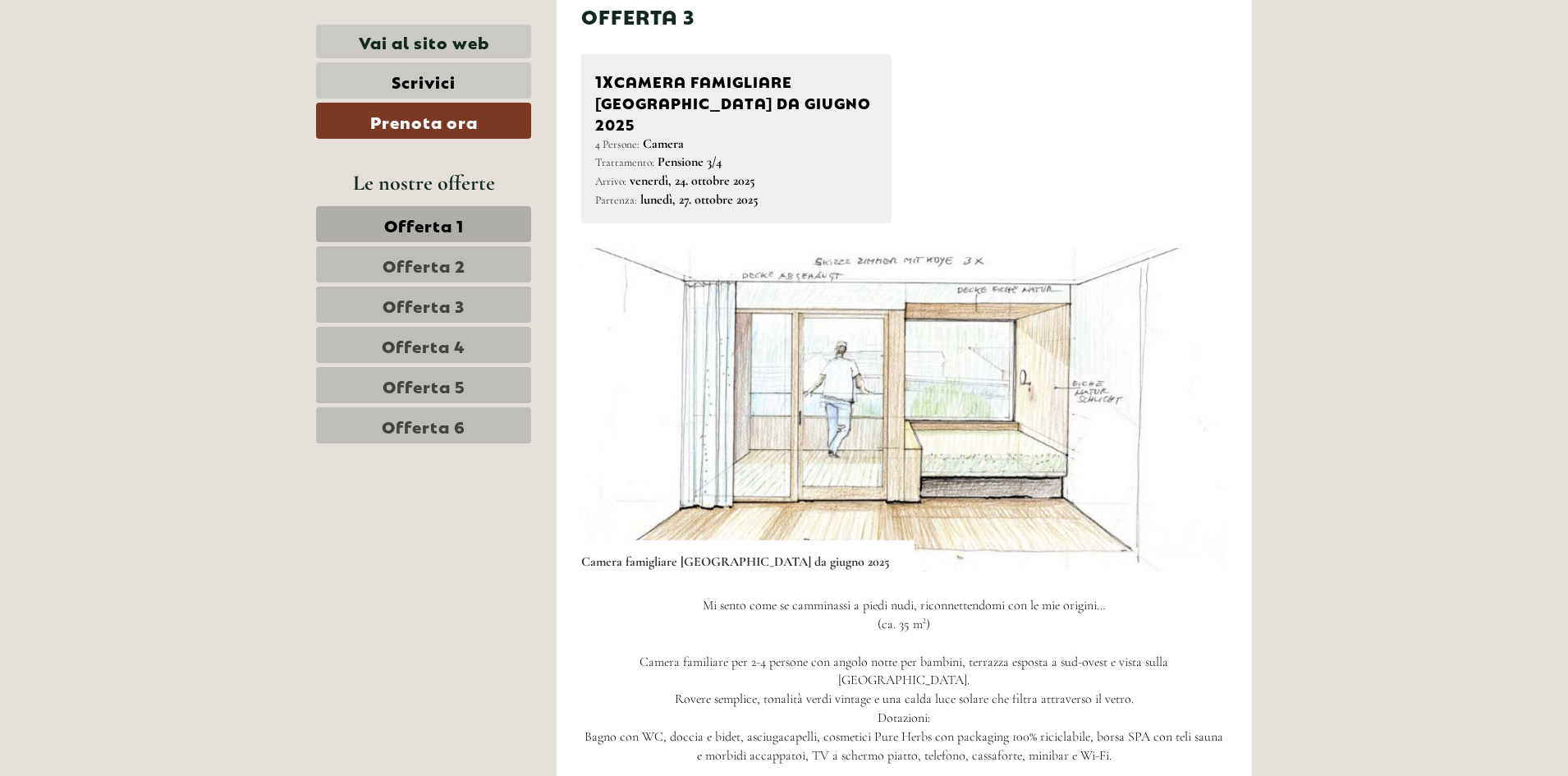
click at [1189, 390] on button "Next" at bounding box center [1189, 410] width 17 height 41
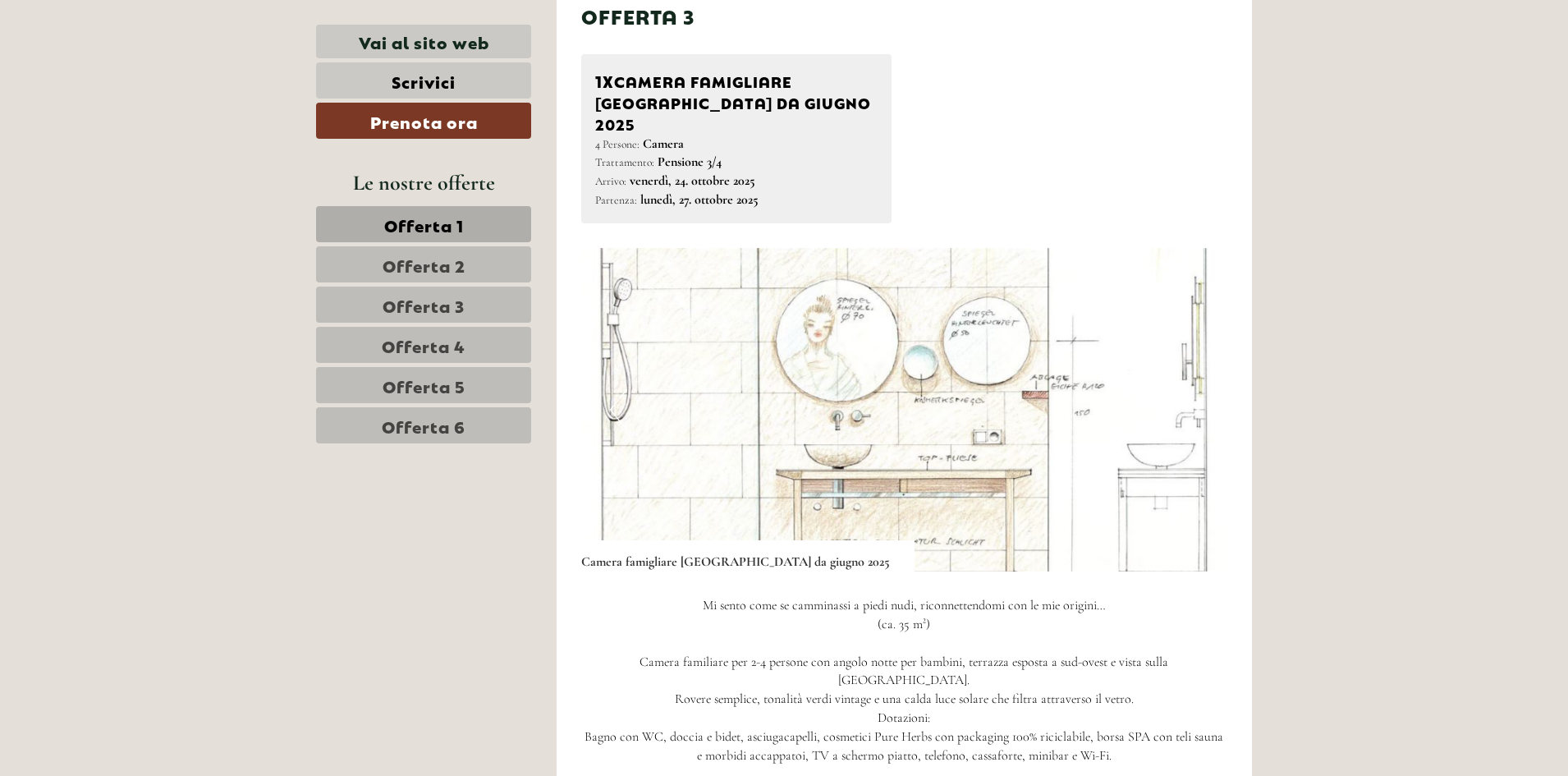
click at [1189, 390] on button "Next" at bounding box center [1189, 410] width 17 height 41
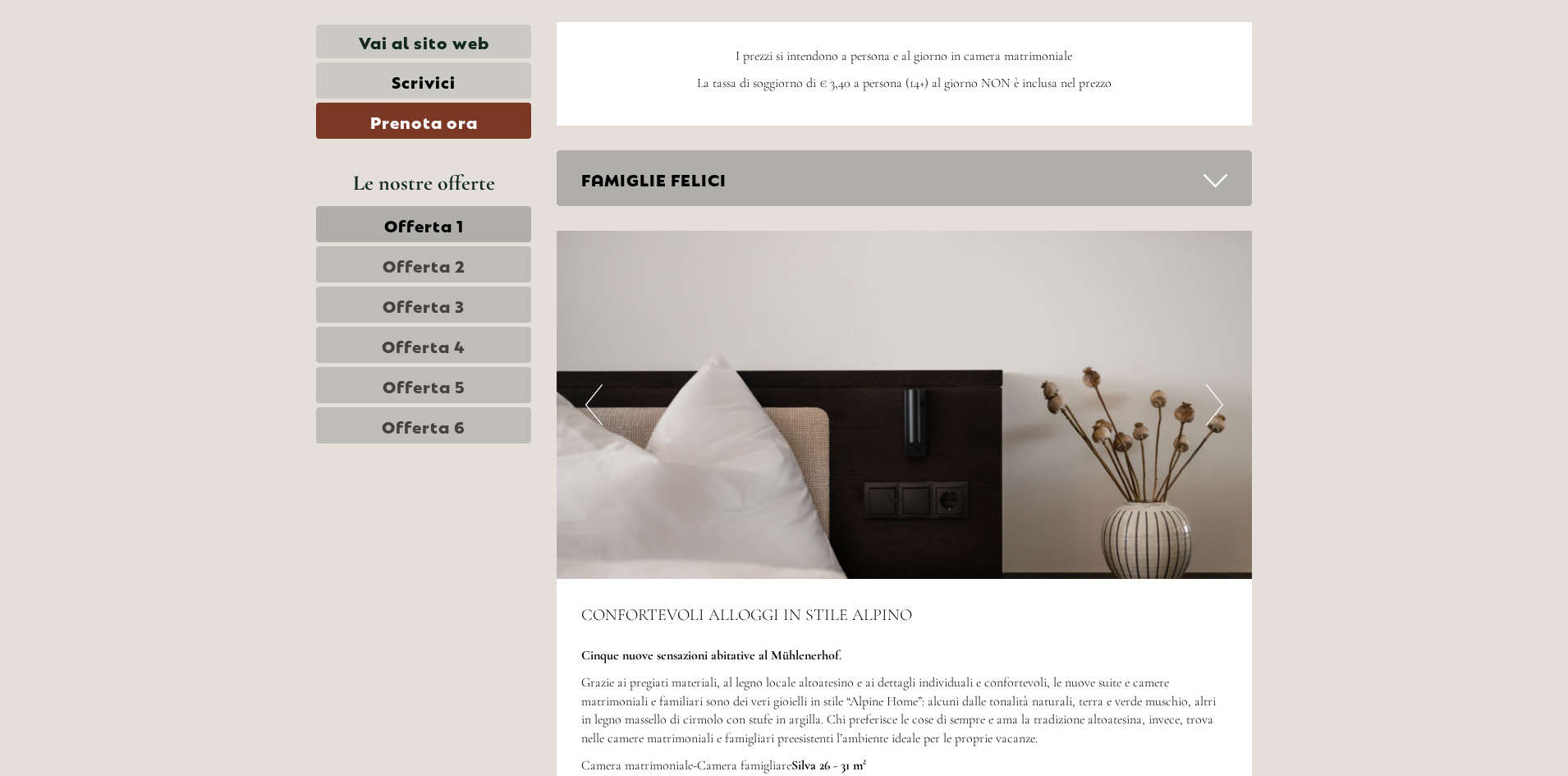
scroll to position [4600, 0]
